Goal: Task Accomplishment & Management: Manage account settings

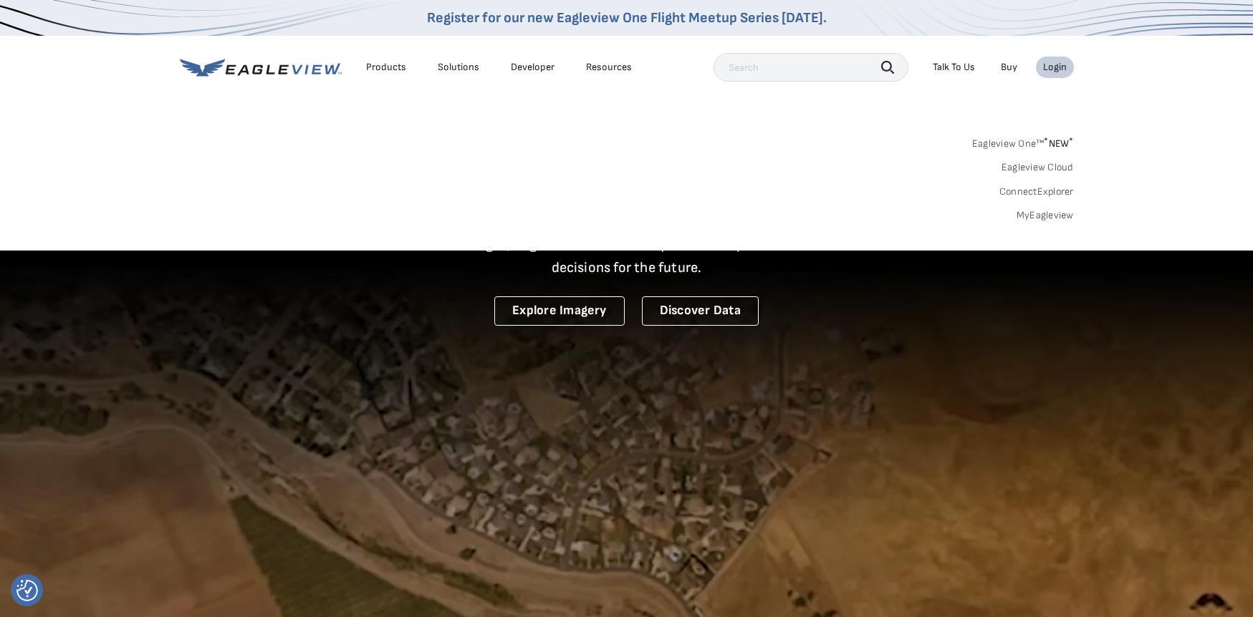
click at [1051, 218] on link "MyEagleview" at bounding box center [1044, 215] width 57 height 13
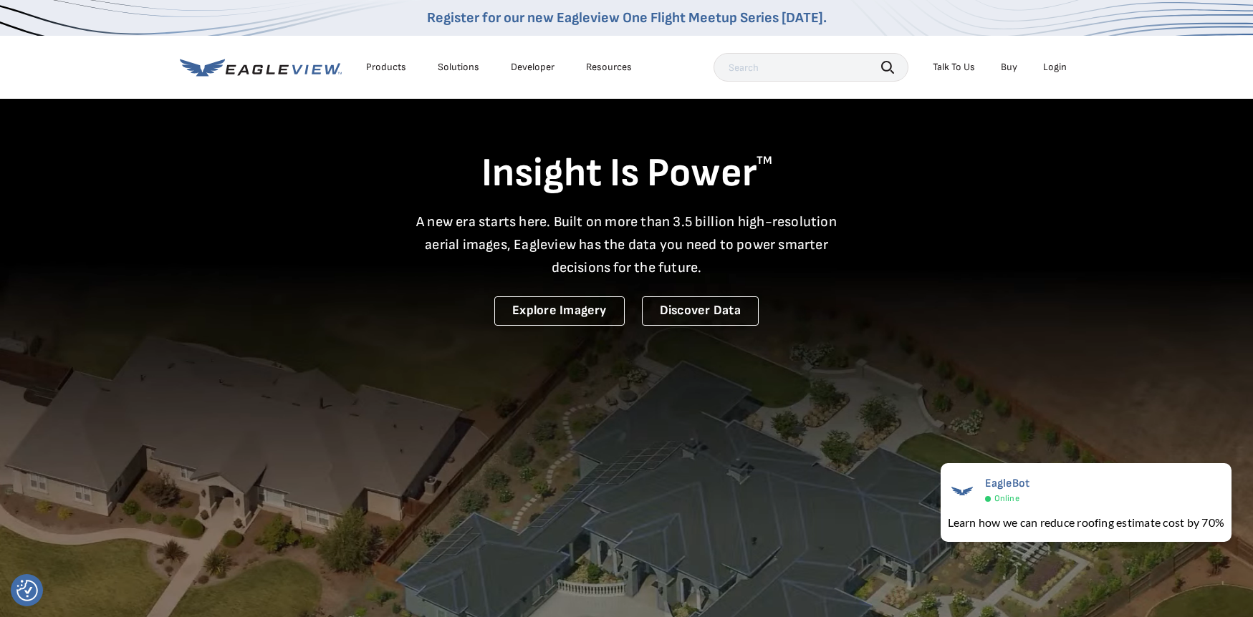
click at [1056, 64] on div "Login" at bounding box center [1055, 67] width 24 height 13
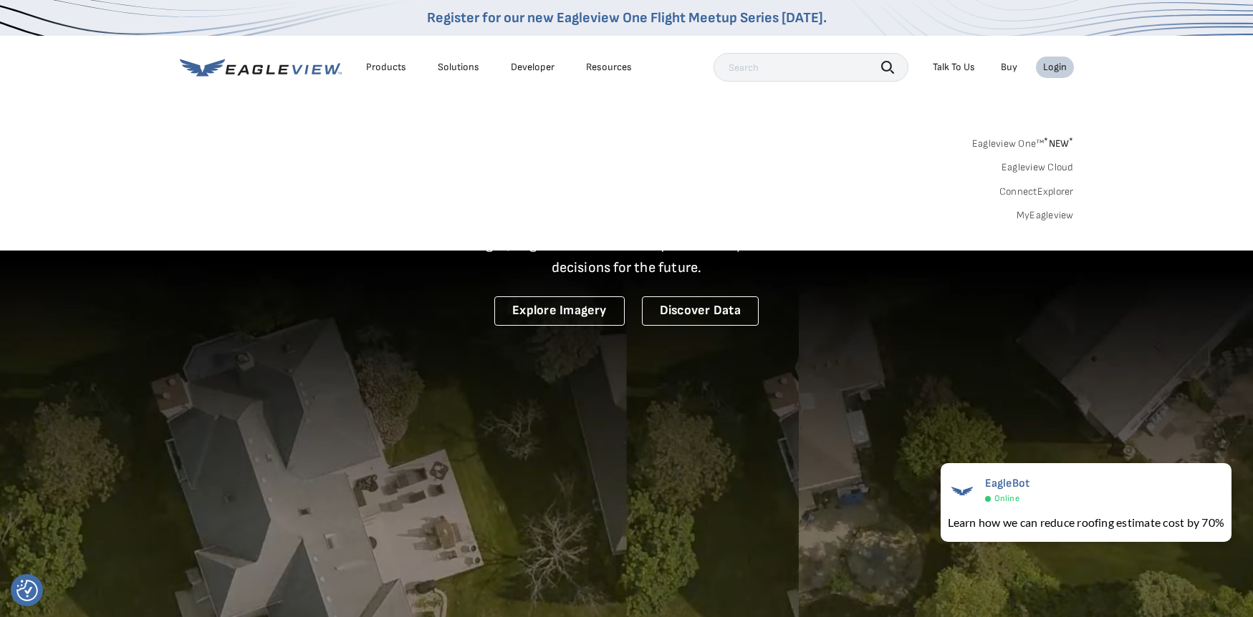
click at [1033, 211] on link "MyEagleview" at bounding box center [1044, 215] width 57 height 13
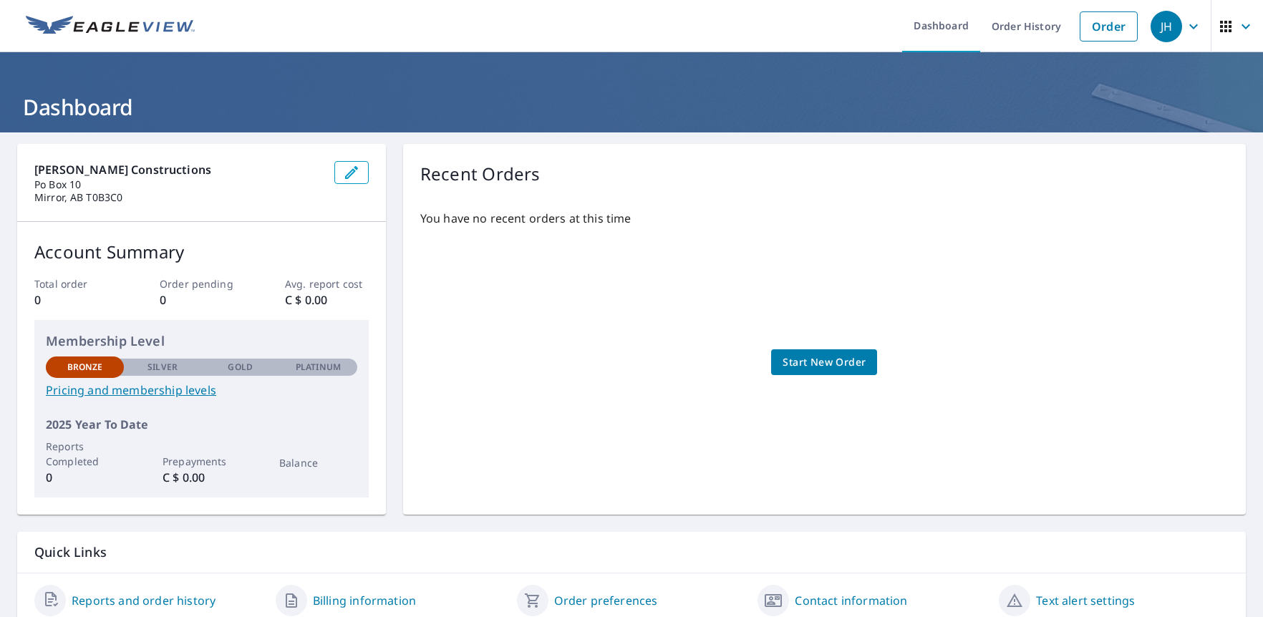
click at [1238, 25] on icon "button" at bounding box center [1246, 26] width 17 height 17
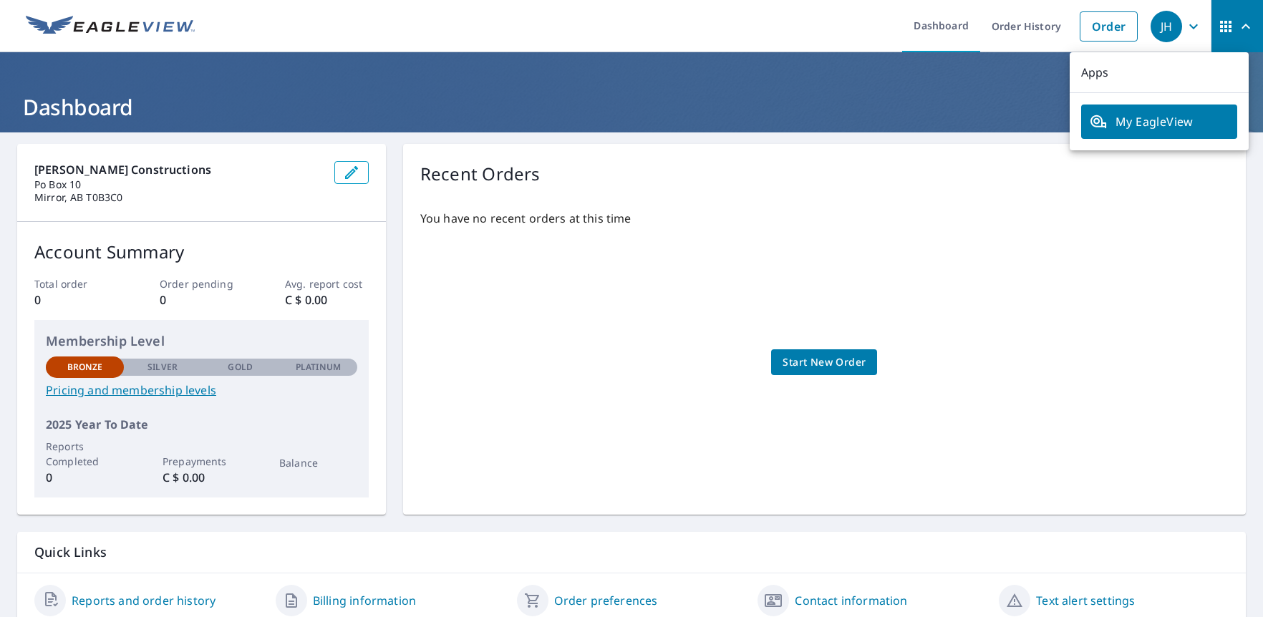
click at [1238, 25] on icon "button" at bounding box center [1246, 26] width 17 height 17
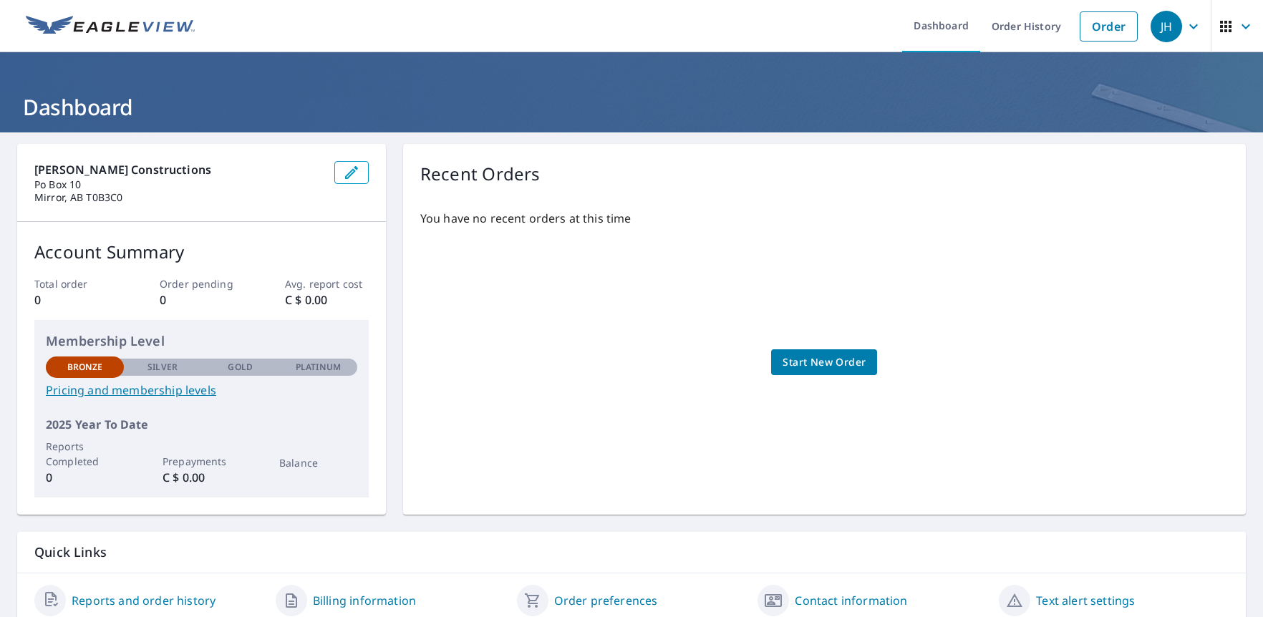
click at [1186, 29] on icon "button" at bounding box center [1193, 26] width 17 height 17
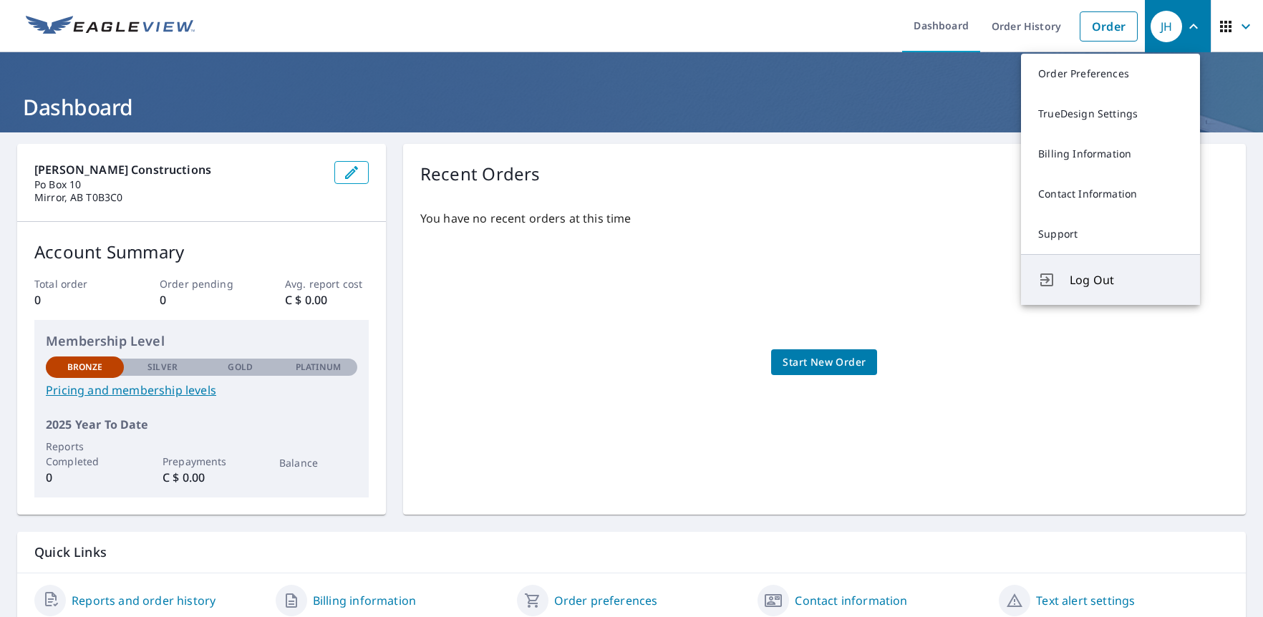
click at [1078, 277] on span "Log Out" at bounding box center [1126, 279] width 113 height 17
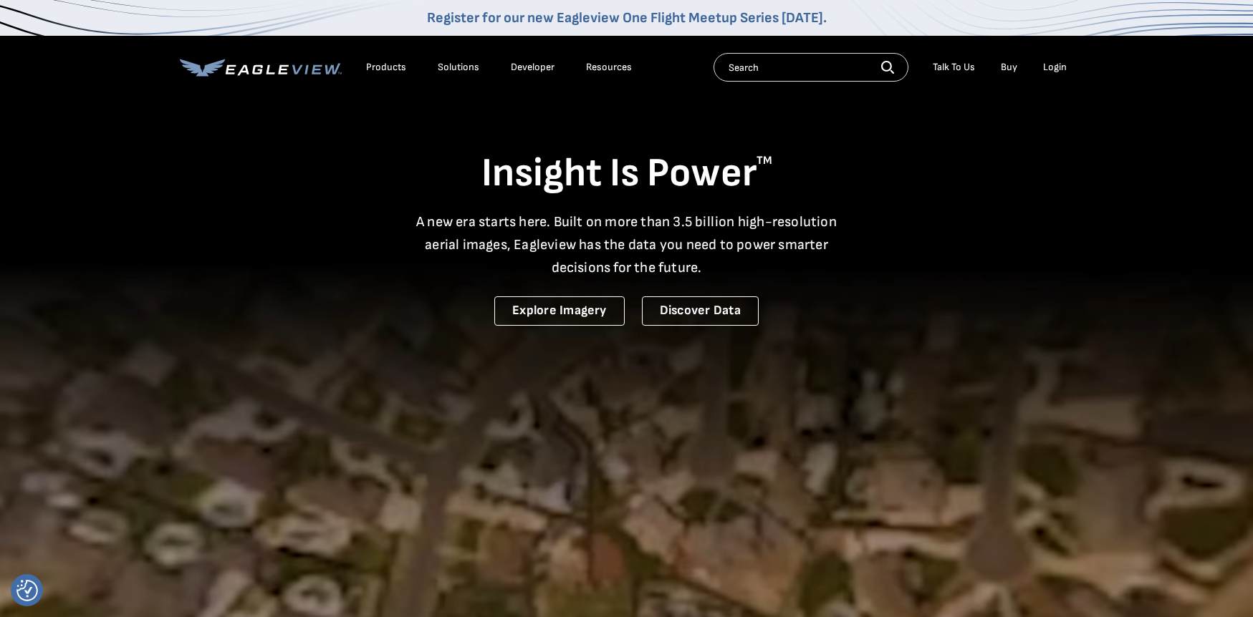
click at [1054, 64] on div "Login" at bounding box center [1055, 67] width 24 height 13
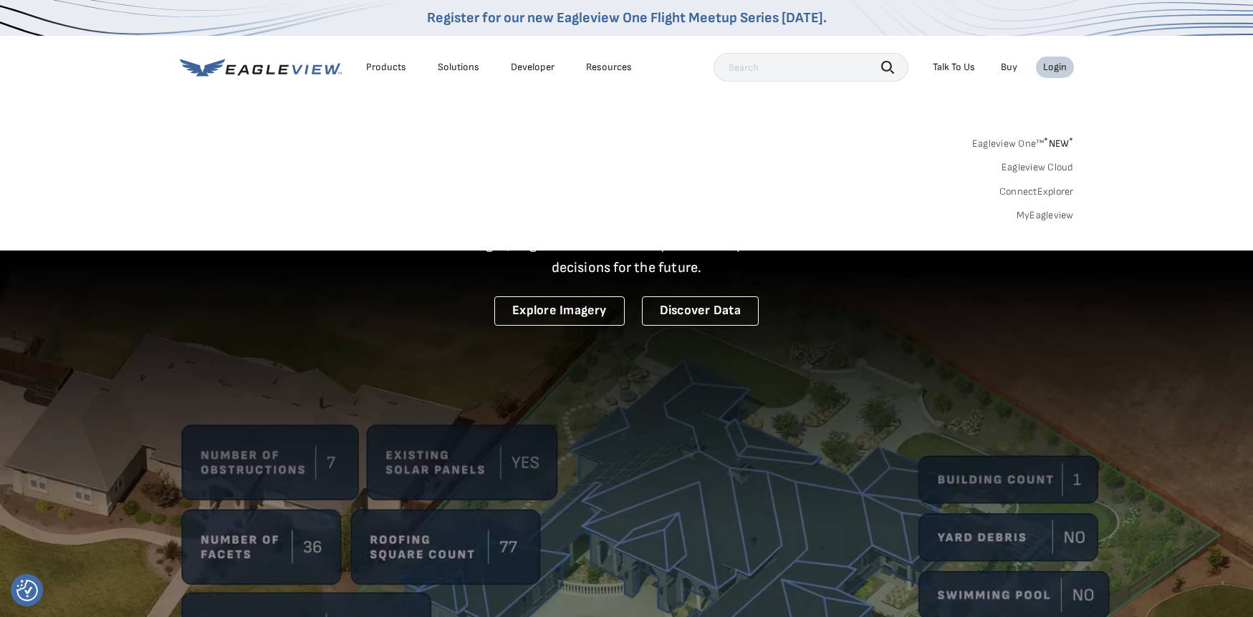
click at [1028, 216] on link "MyEagleview" at bounding box center [1044, 215] width 57 height 13
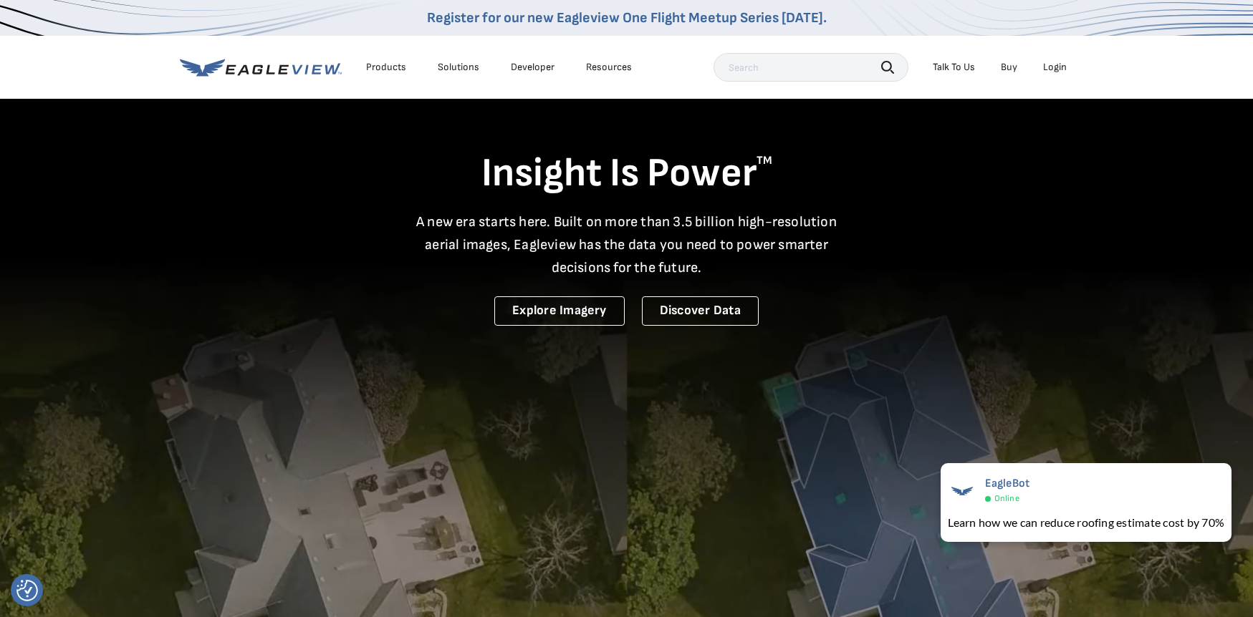
click at [1056, 67] on div "Login" at bounding box center [1055, 67] width 24 height 13
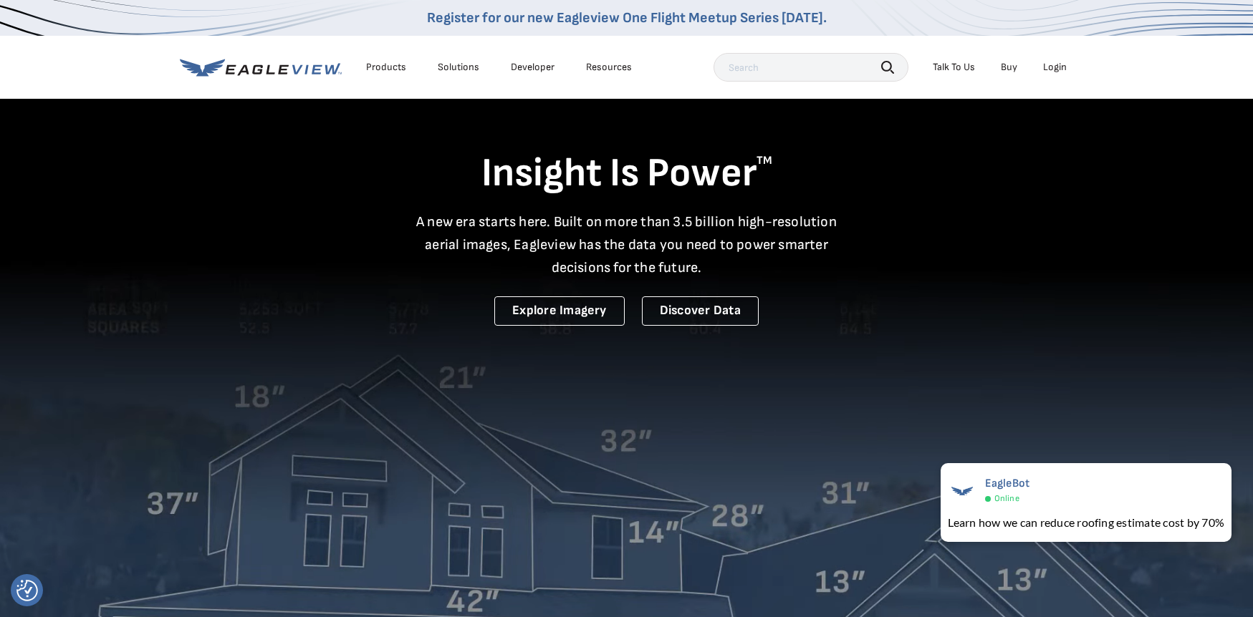
click at [1054, 62] on div "Login" at bounding box center [1055, 67] width 24 height 13
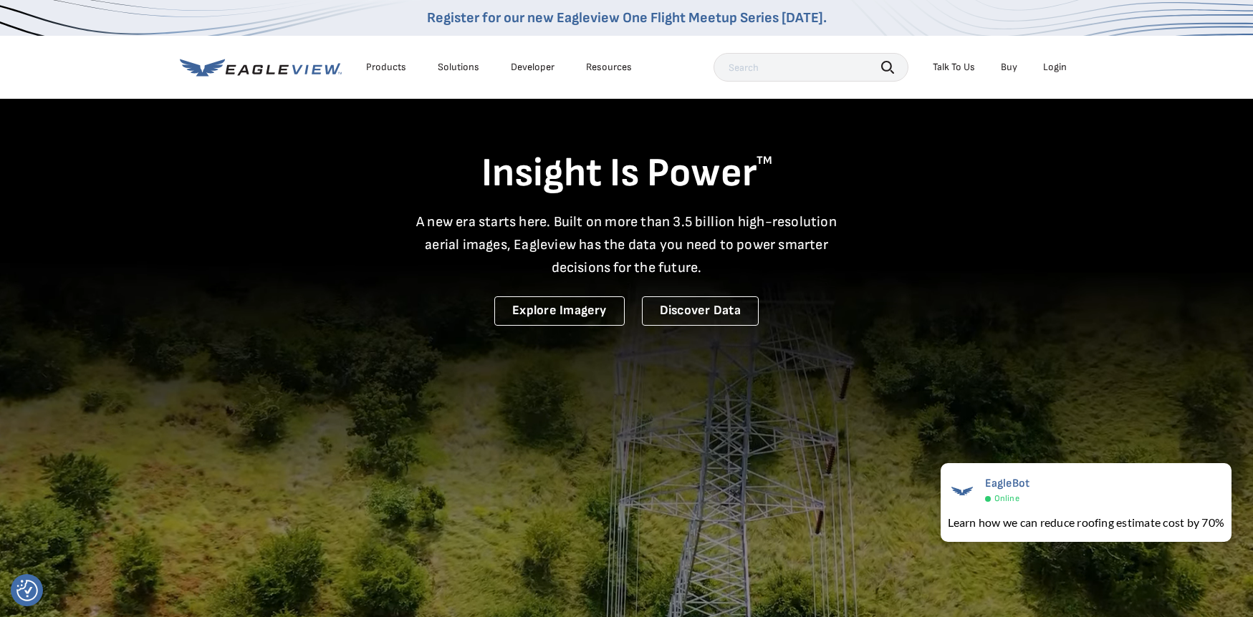
click at [1054, 68] on div "Login" at bounding box center [1055, 67] width 24 height 13
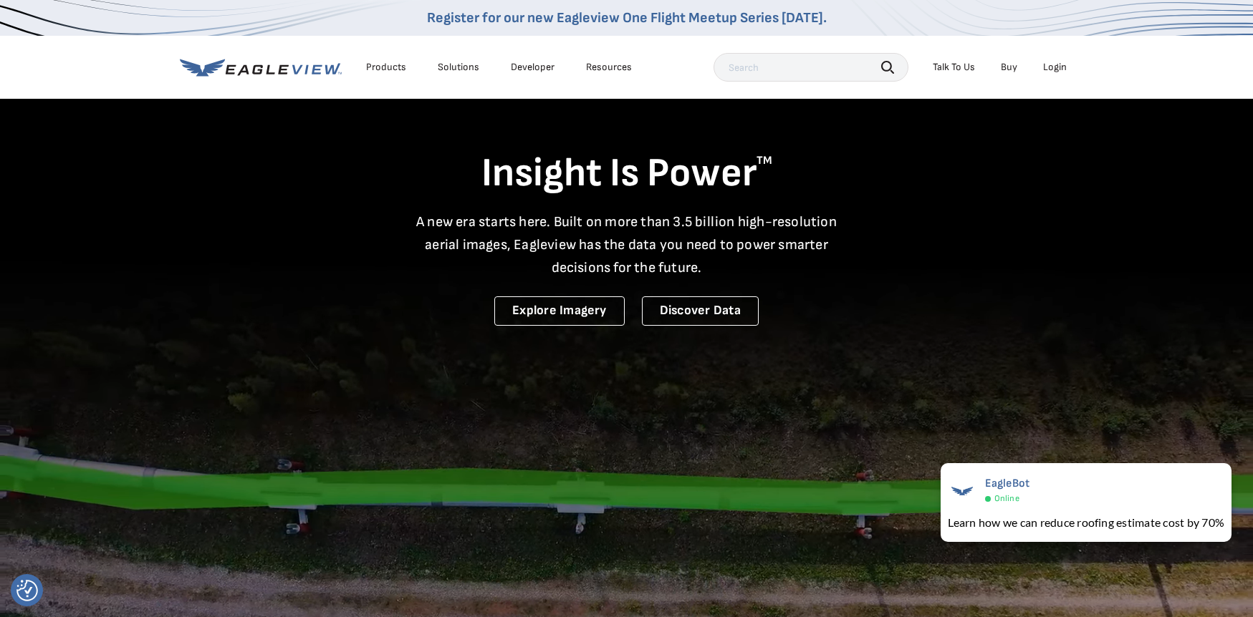
click at [1049, 72] on div "Login" at bounding box center [1055, 67] width 24 height 13
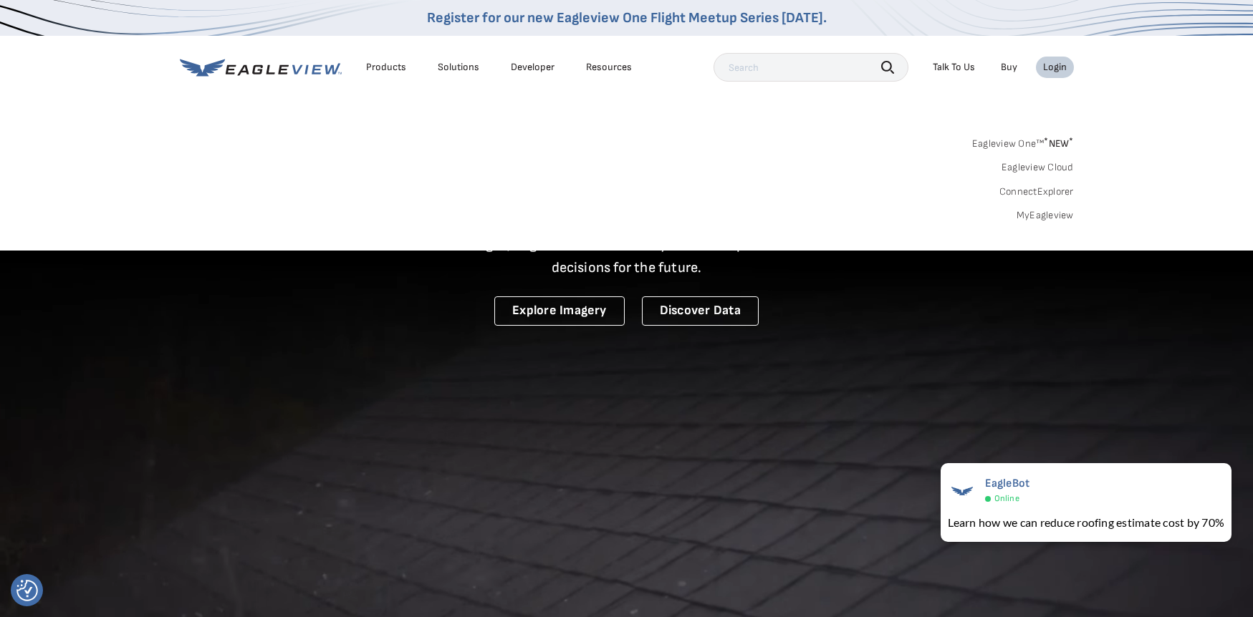
click at [1029, 218] on link "MyEagleview" at bounding box center [1044, 215] width 57 height 13
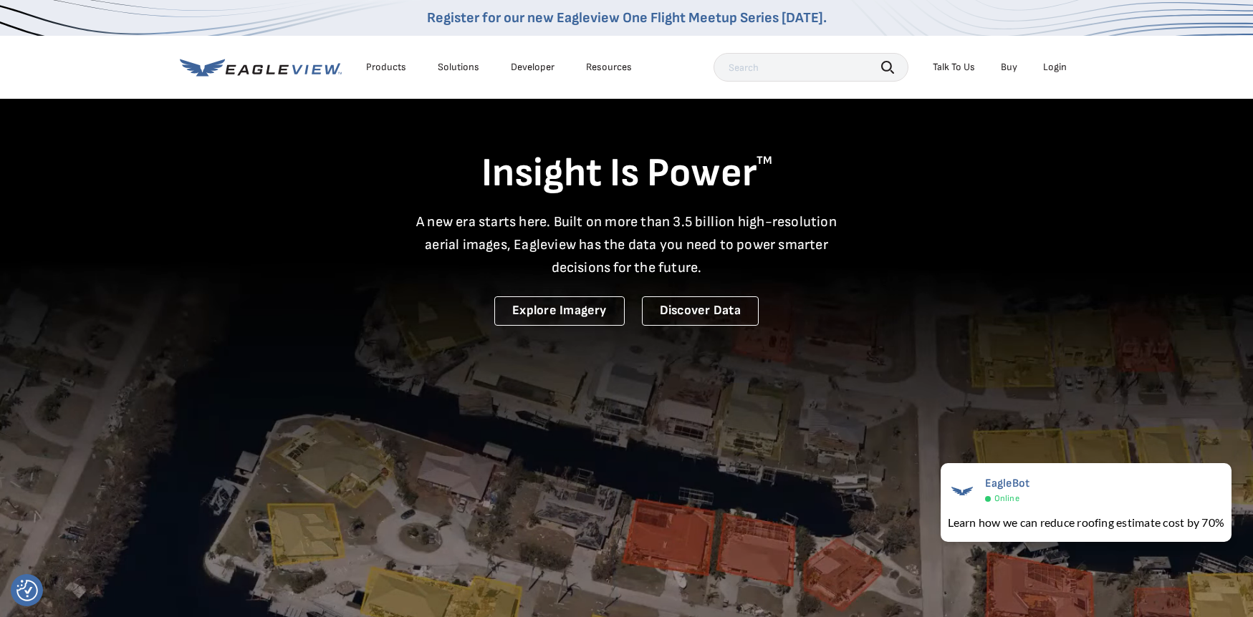
click at [1057, 64] on div "Login" at bounding box center [1055, 67] width 24 height 13
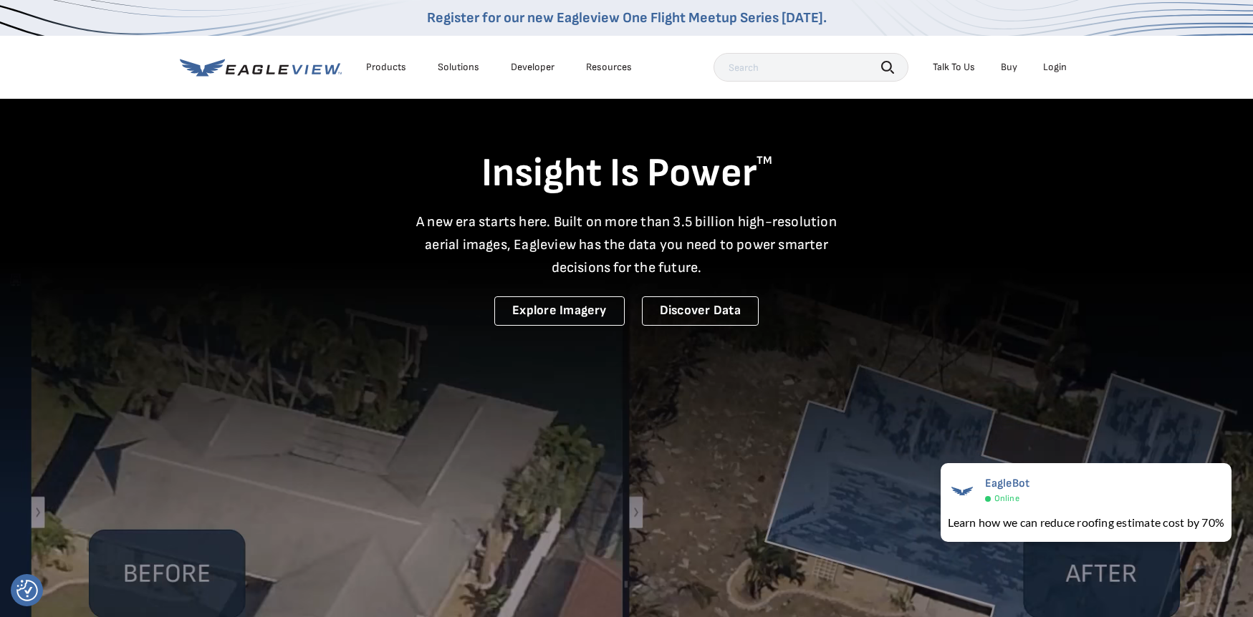
click at [1059, 64] on div "Login" at bounding box center [1055, 67] width 24 height 13
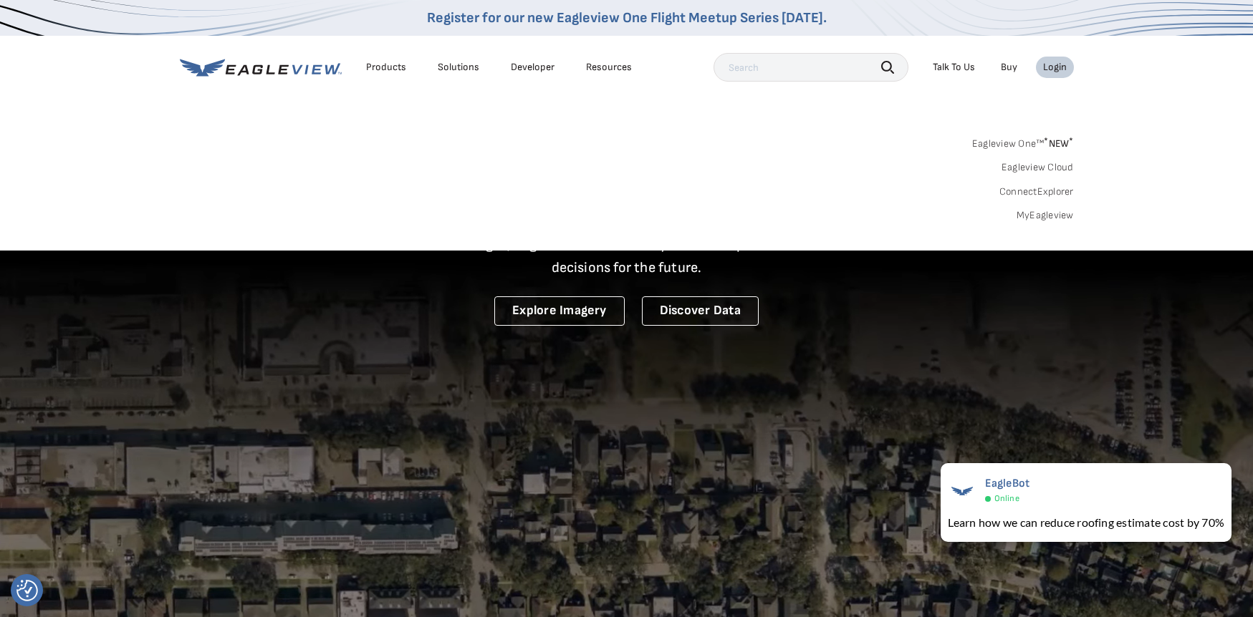
click at [1030, 215] on link "MyEagleview" at bounding box center [1044, 215] width 57 height 13
